Goal: Information Seeking & Learning: Learn about a topic

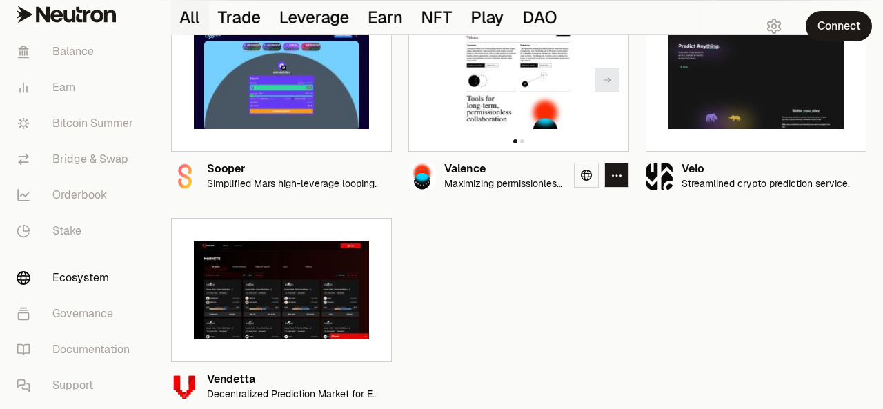
scroll to position [1456, 0]
click at [384, 389] on icon "button" at bounding box center [379, 386] width 11 height 12
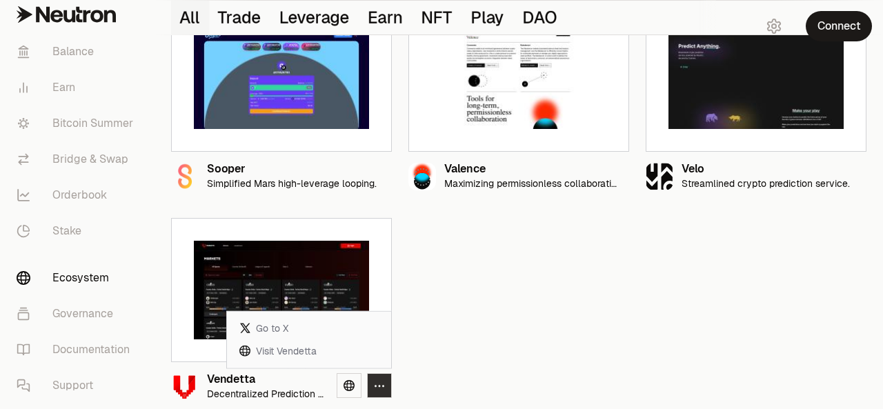
click at [388, 382] on button "button" at bounding box center [379, 385] width 25 height 25
click at [378, 382] on icon "button" at bounding box center [379, 386] width 11 height 12
click at [280, 351] on link "Visit Vendetta" at bounding box center [309, 351] width 153 height 23
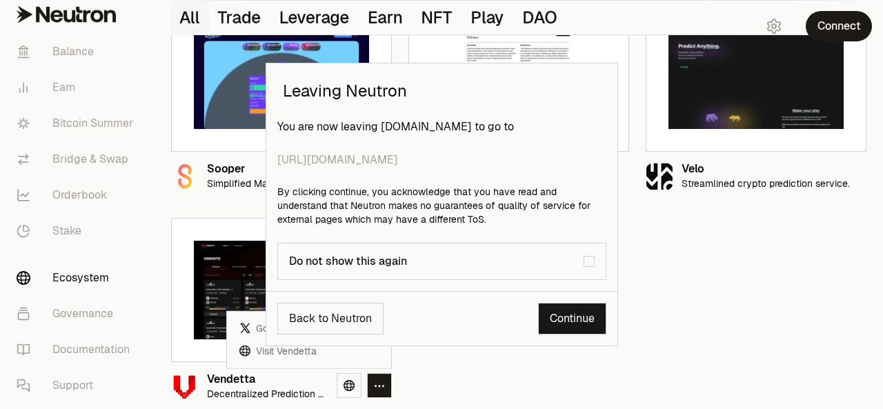
click at [573, 317] on link "Continue" at bounding box center [572, 319] width 68 height 32
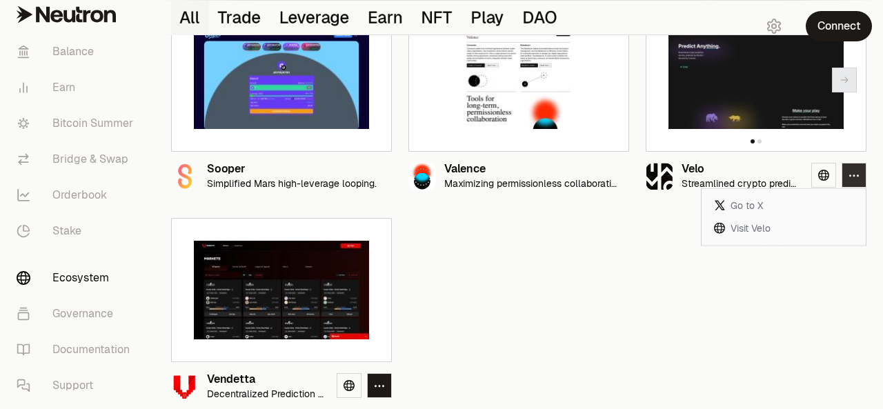
click at [853, 173] on icon "button" at bounding box center [854, 176] width 11 height 12
click at [760, 227] on link "Visit Velo" at bounding box center [783, 228] width 153 height 23
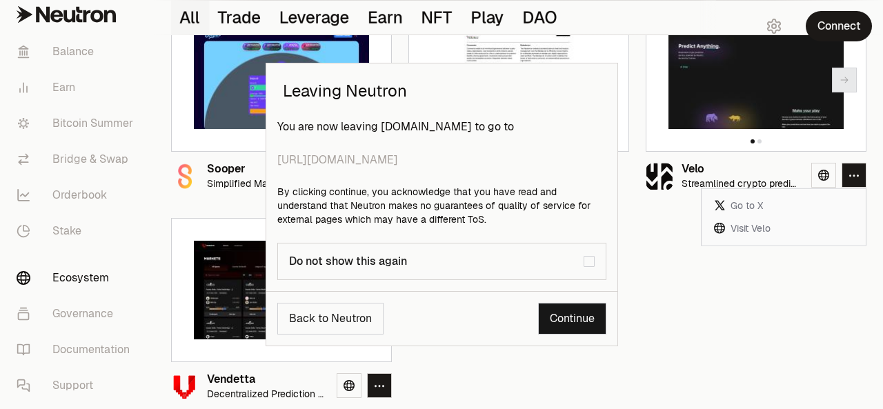
click at [574, 323] on link "Continue" at bounding box center [572, 319] width 68 height 32
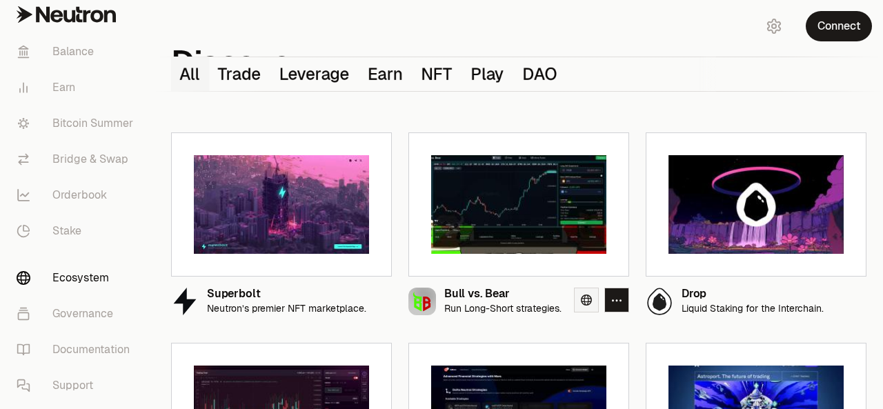
scroll to position [161, 0]
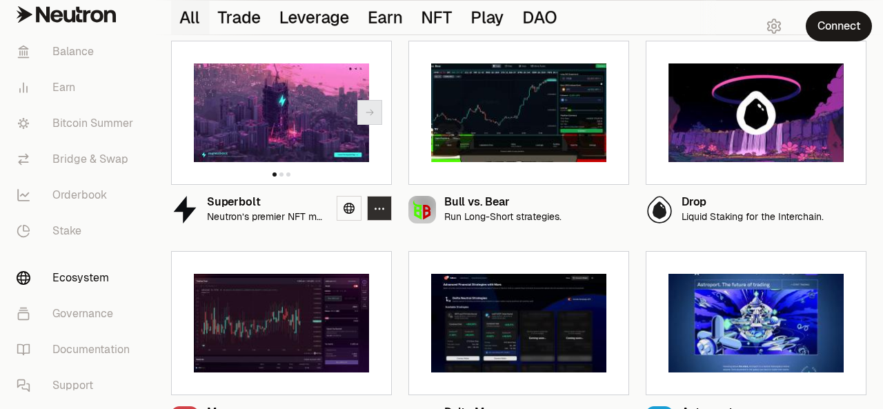
click at [380, 210] on icon "button" at bounding box center [379, 209] width 11 height 12
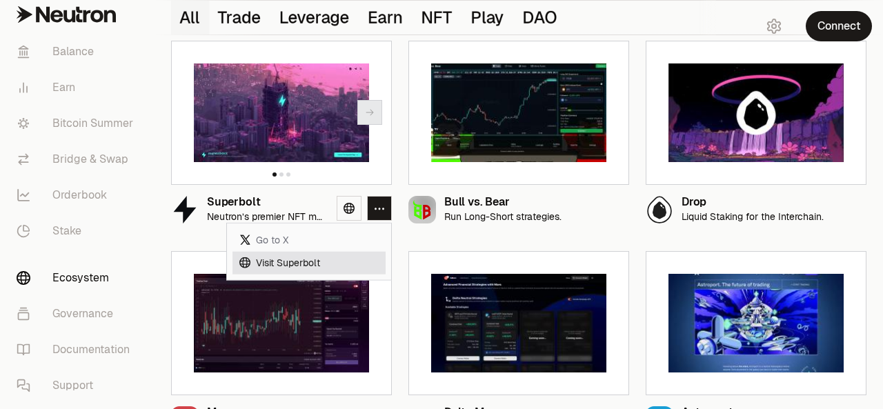
click at [328, 262] on link "Visit Superbolt" at bounding box center [309, 262] width 153 height 23
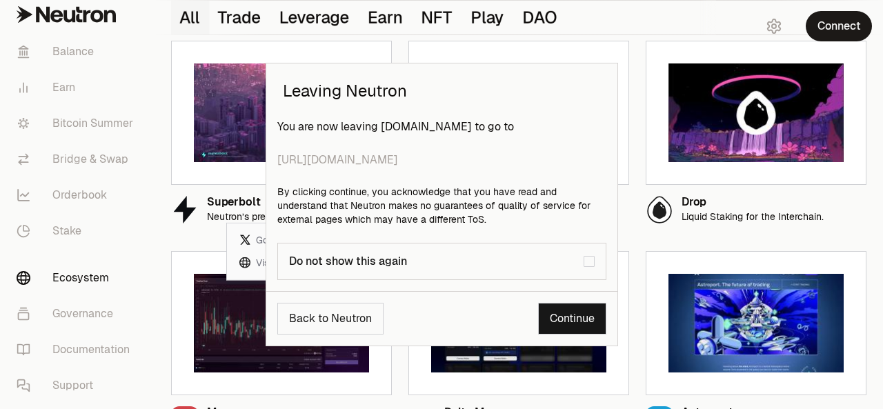
click at [570, 317] on link "Continue" at bounding box center [572, 319] width 68 height 32
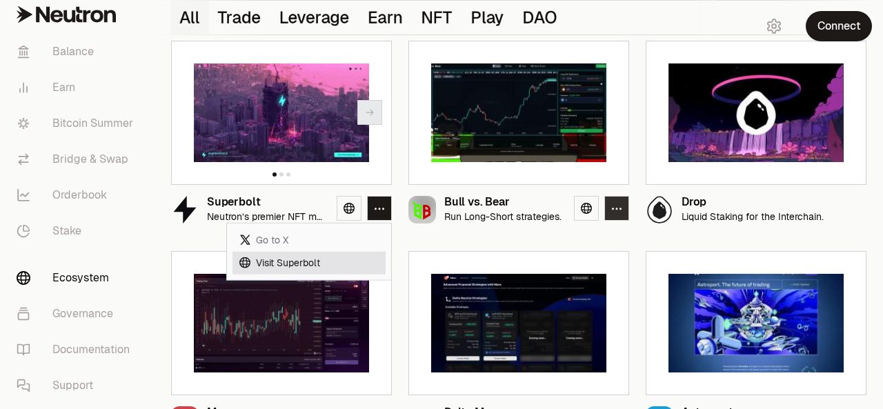
click at [610, 208] on button "button" at bounding box center [617, 208] width 25 height 25
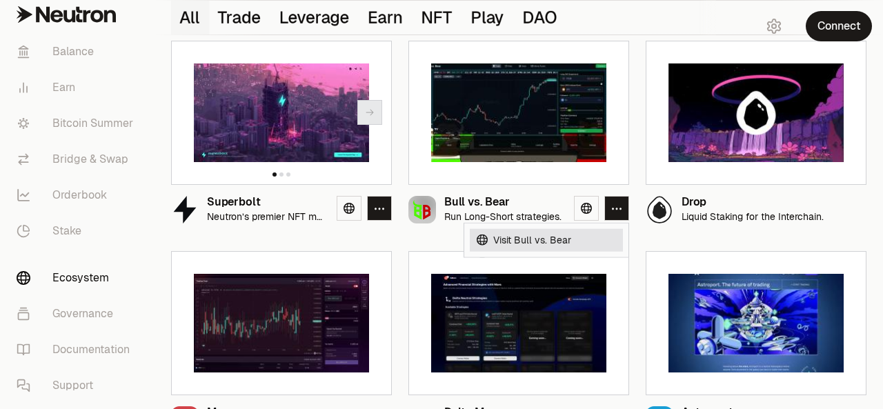
click at [520, 239] on link "Visit Bull vs. Bear" at bounding box center [546, 240] width 153 height 23
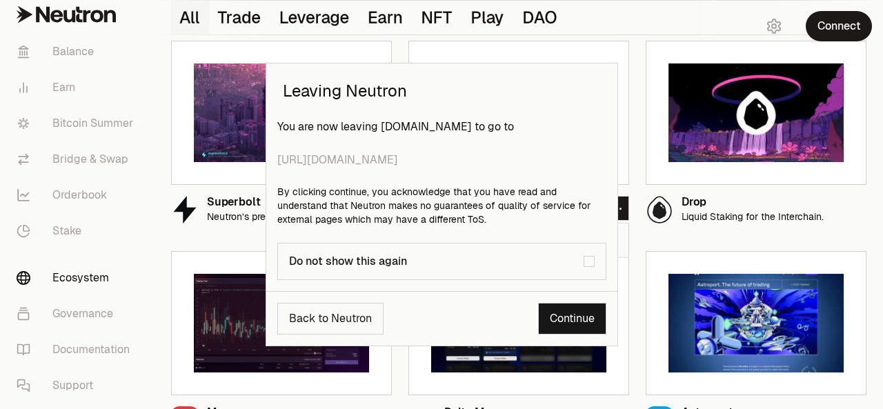
click at [574, 314] on link "Continue" at bounding box center [572, 319] width 68 height 32
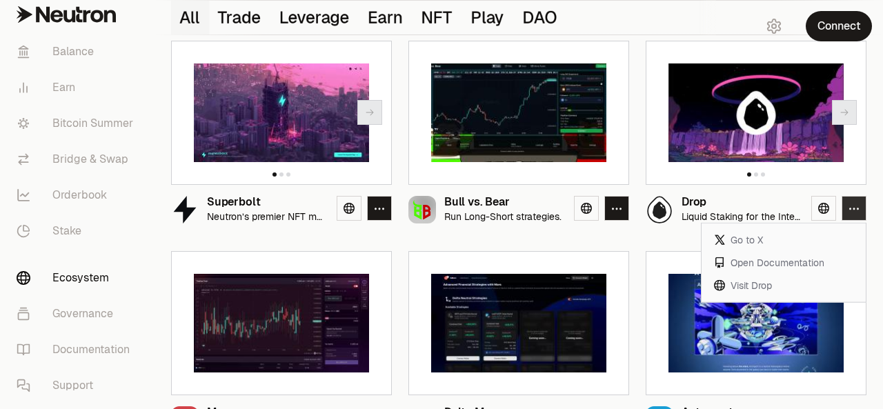
click at [853, 204] on icon "button" at bounding box center [854, 209] width 11 height 12
click at [760, 284] on link "Visit Drop" at bounding box center [783, 285] width 153 height 23
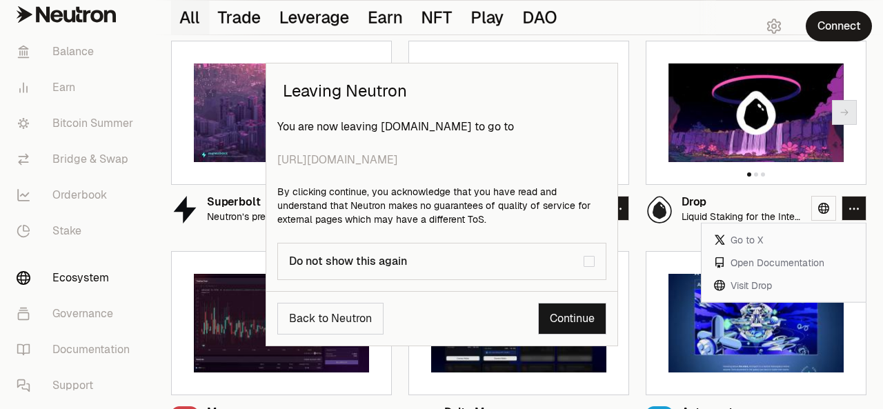
click at [581, 314] on link "Continue" at bounding box center [572, 319] width 68 height 32
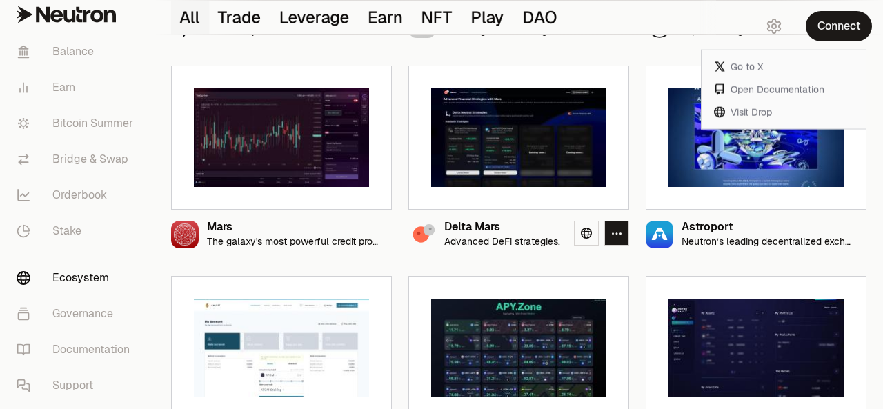
scroll to position [322, 0]
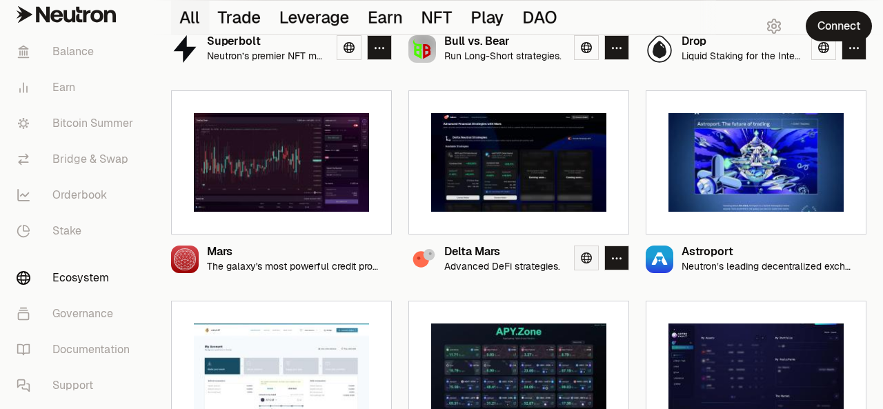
click at [586, 253] on icon at bounding box center [586, 258] width 11 height 11
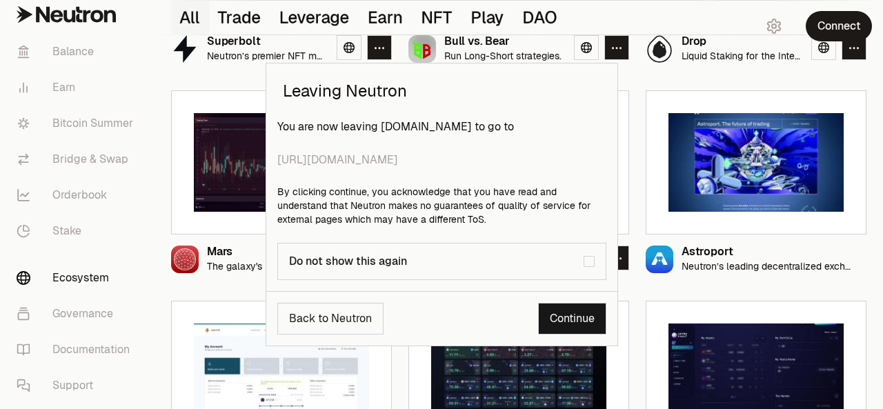
click at [576, 321] on link "Continue" at bounding box center [572, 319] width 68 height 32
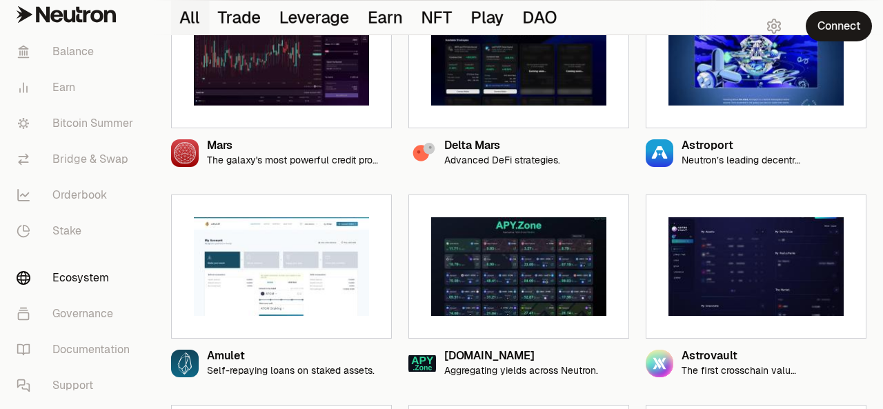
scroll to position [483, 0]
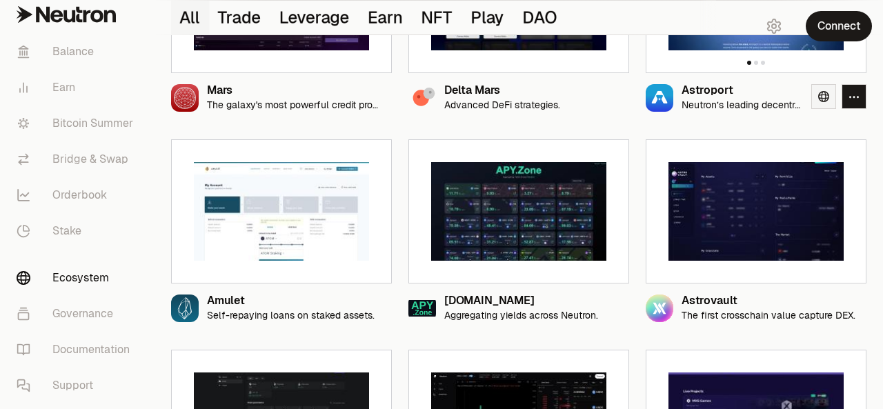
click at [823, 95] on icon at bounding box center [823, 96] width 11 height 11
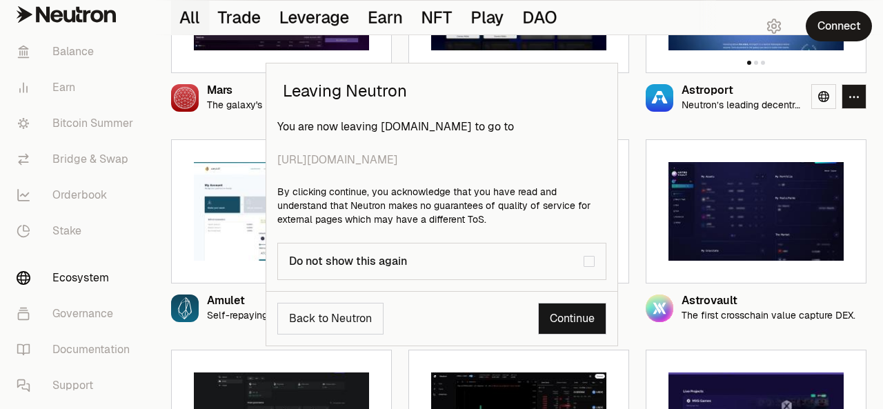
click at [569, 318] on link "Continue" at bounding box center [572, 319] width 68 height 32
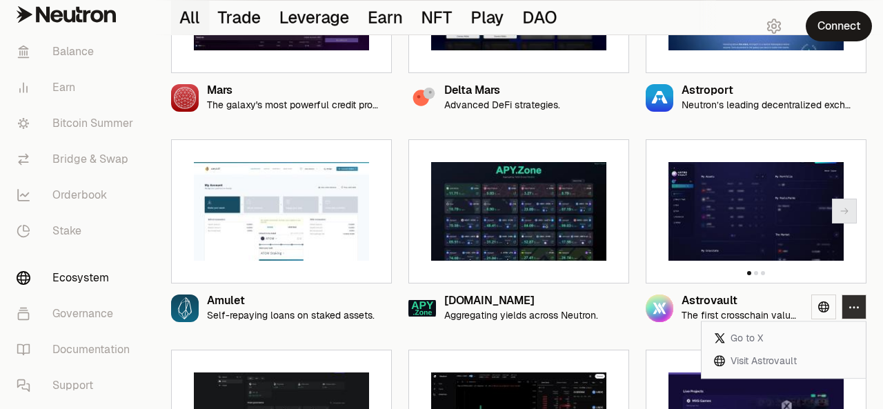
click at [852, 302] on icon "button" at bounding box center [854, 308] width 11 height 12
click at [744, 362] on link "Visit Astrovault" at bounding box center [783, 361] width 153 height 23
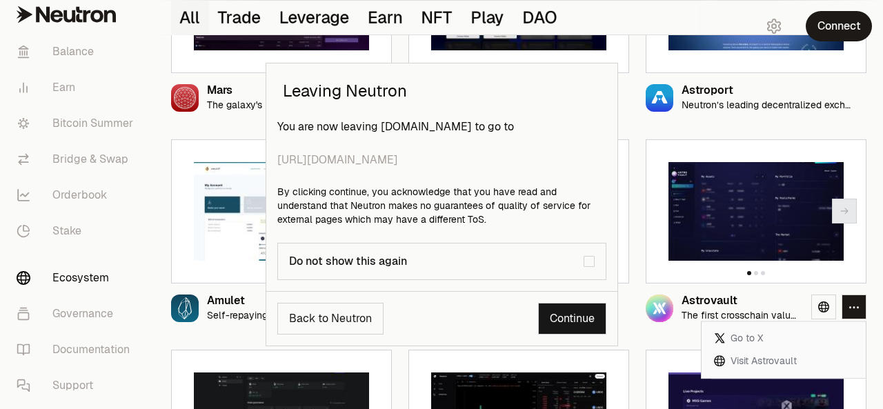
drag, startPoint x: 563, startPoint y: 313, endPoint x: 565, endPoint y: 284, distance: 29.7
click at [564, 312] on link "Continue" at bounding box center [572, 319] width 68 height 32
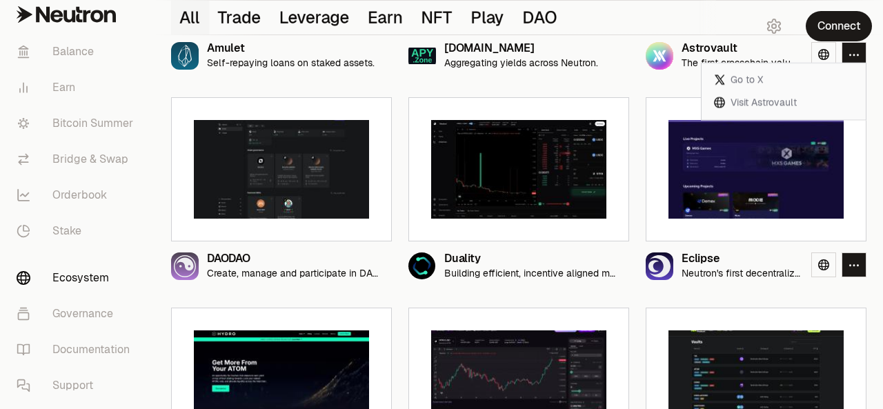
scroll to position [782, 0]
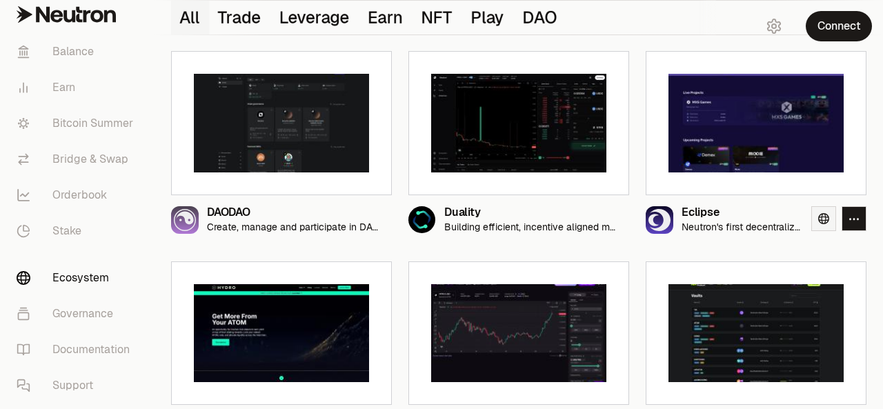
click at [826, 217] on icon at bounding box center [823, 218] width 11 height 11
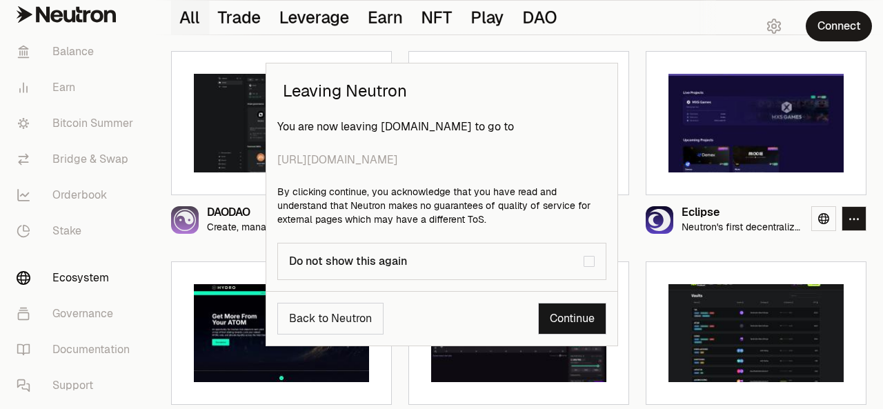
click at [575, 317] on link "Continue" at bounding box center [572, 319] width 68 height 32
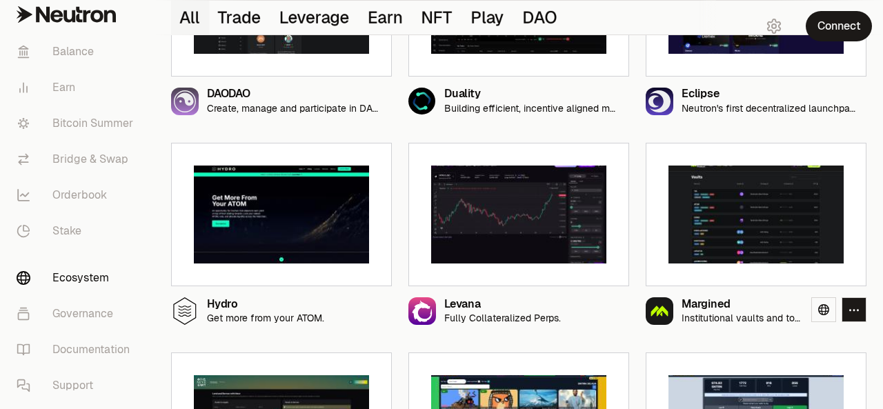
scroll to position [897, 0]
